Goal: Navigation & Orientation: Find specific page/section

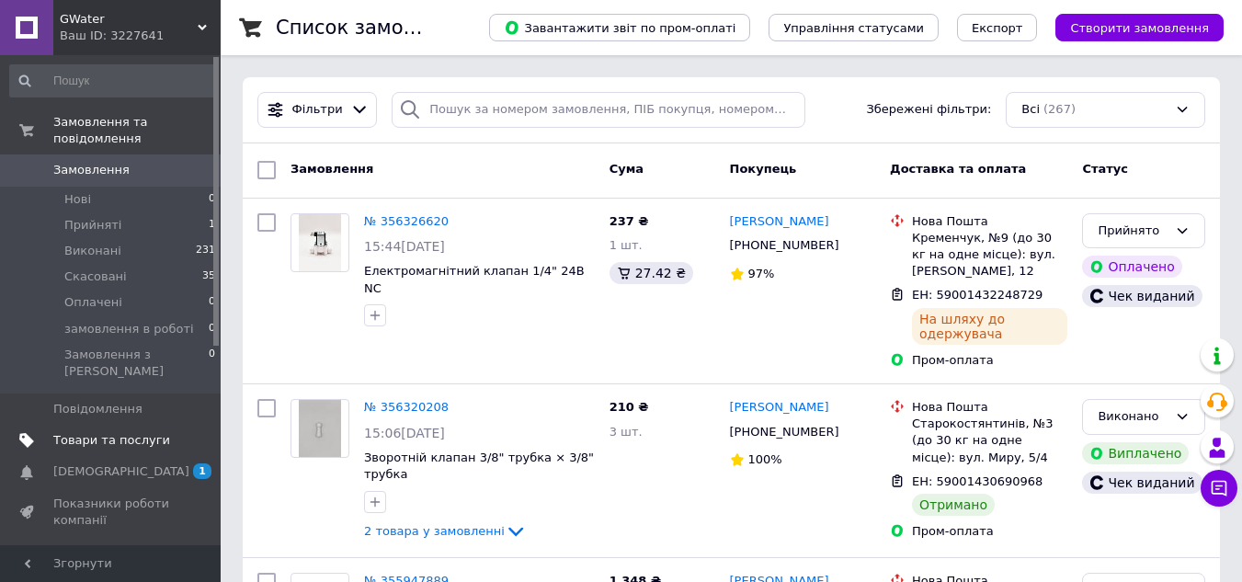
click at [160, 432] on span "Товари та послуги" at bounding box center [111, 440] width 117 height 17
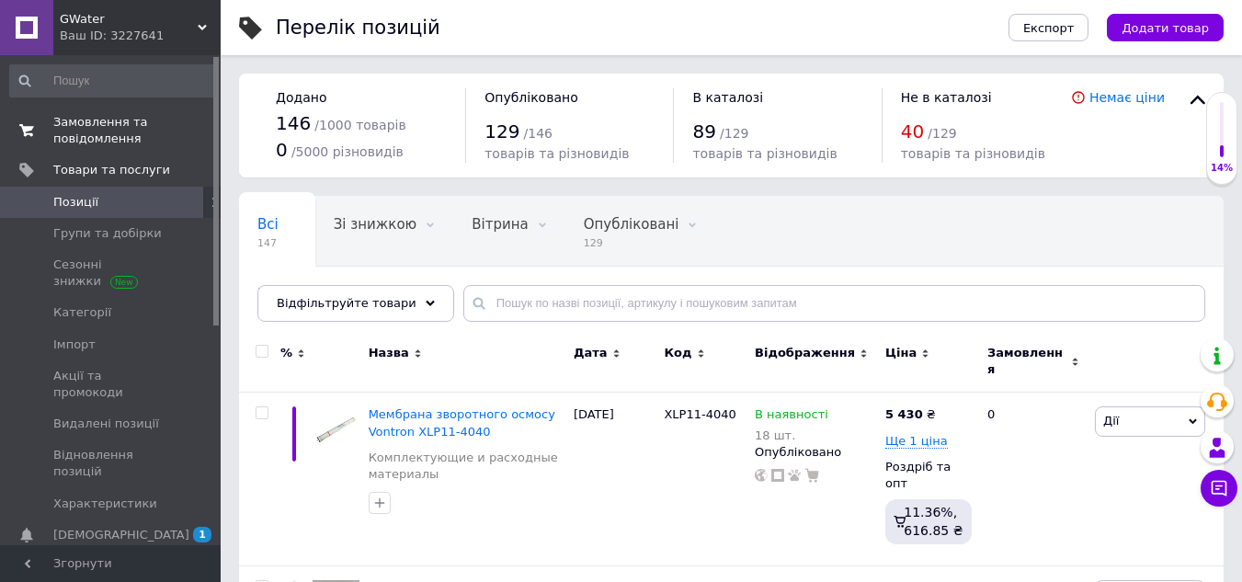
click at [89, 131] on span "Замовлення та повідомлення" at bounding box center [111, 130] width 117 height 33
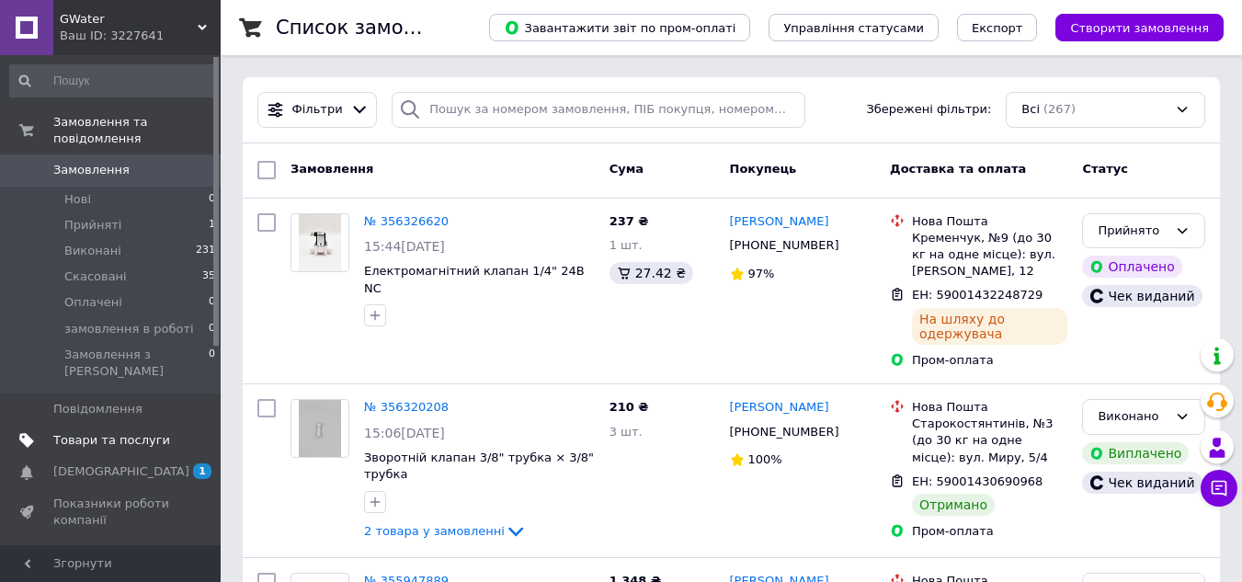
click at [119, 432] on span "Товари та послуги" at bounding box center [111, 440] width 117 height 17
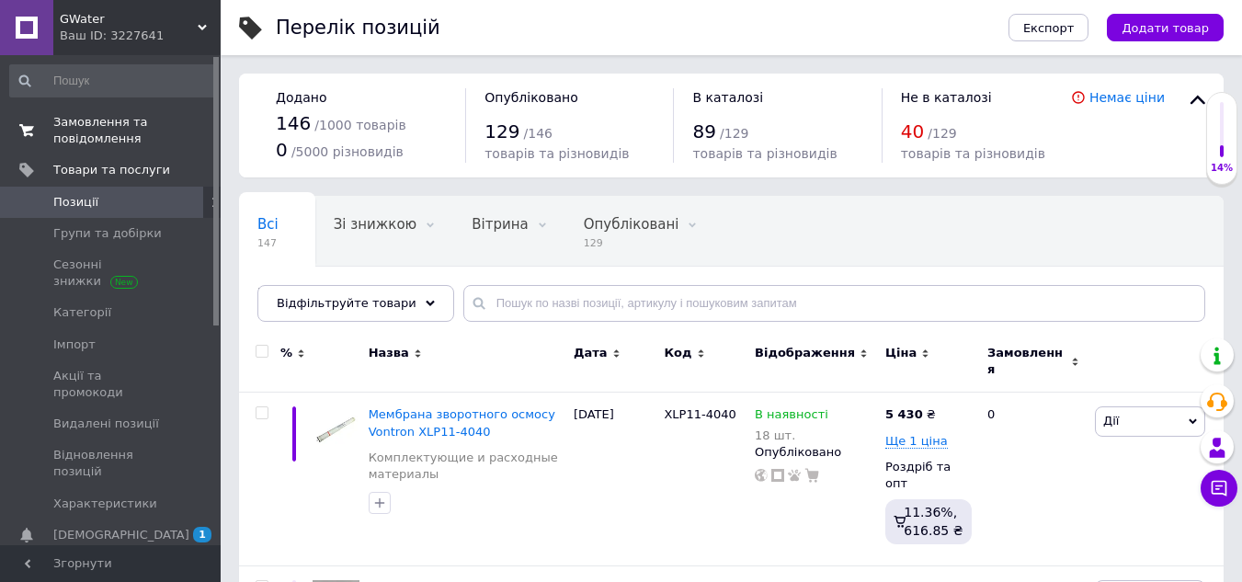
click at [162, 114] on span "Замовлення та повідомлення" at bounding box center [111, 130] width 117 height 33
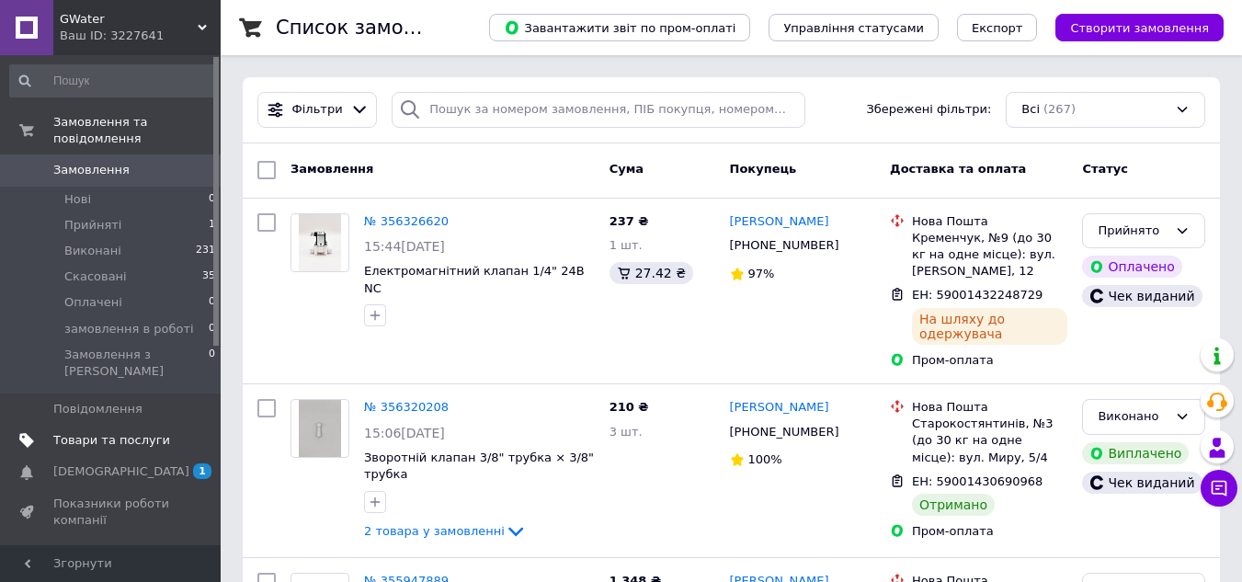
click at [103, 425] on link "Товари та послуги" at bounding box center [113, 440] width 226 height 31
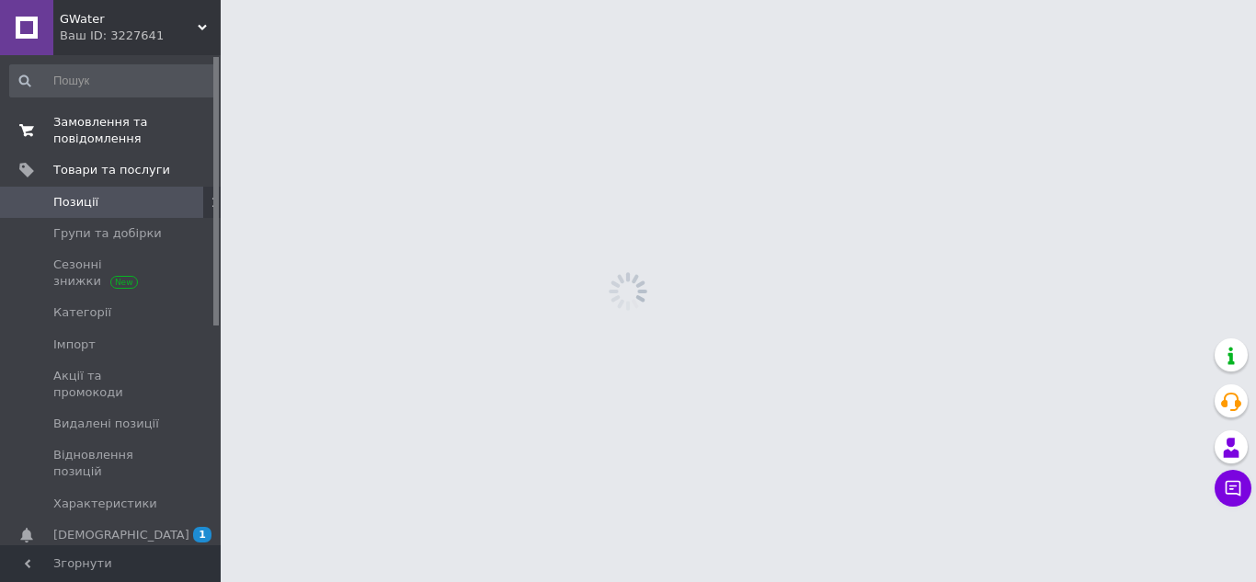
click at [108, 135] on span "Замовлення та повідомлення" at bounding box center [111, 130] width 117 height 33
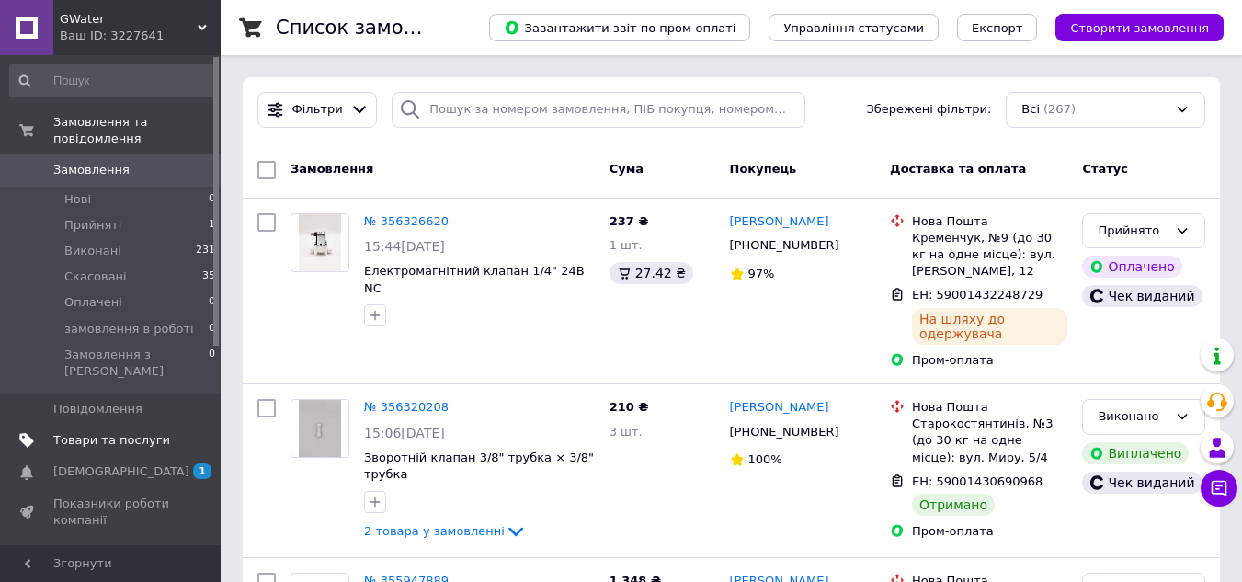
click at [137, 432] on span "Товари та послуги" at bounding box center [111, 440] width 117 height 17
